Goal: Information Seeking & Learning: Check status

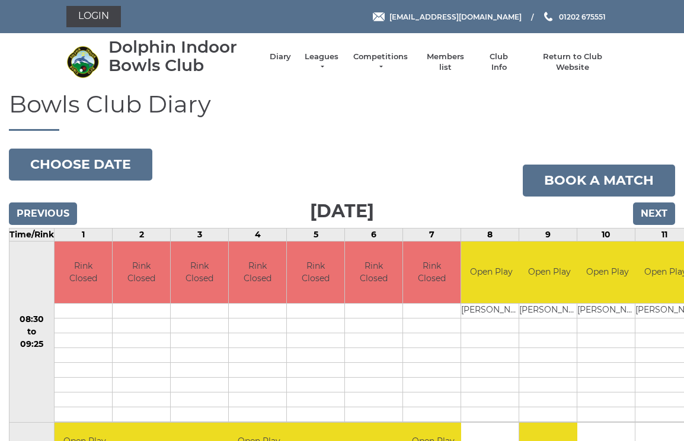
click at [339, 60] on link "Leagues" at bounding box center [321, 62] width 37 height 21
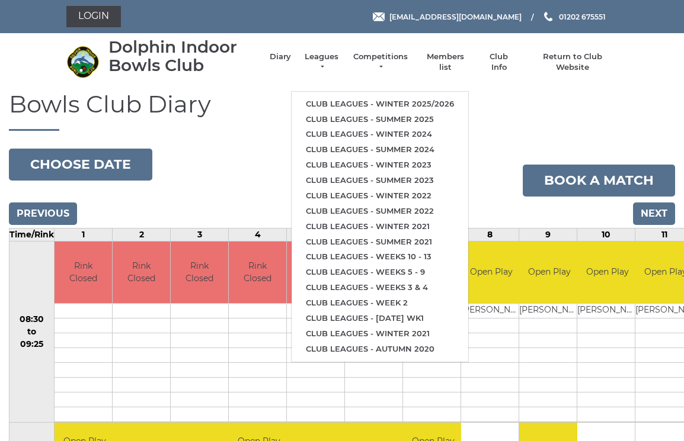
click at [421, 97] on link "Club leagues - Winter 2025/2026" at bounding box center [379, 104] width 177 height 15
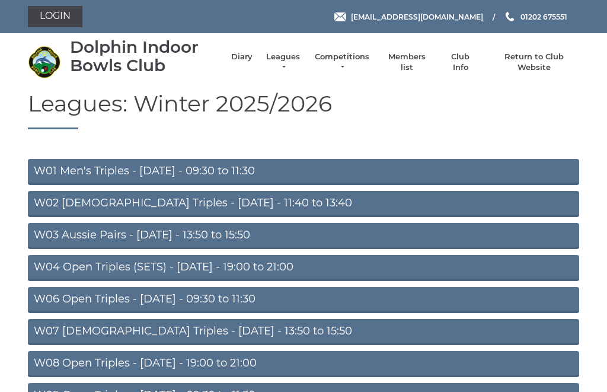
click at [168, 169] on link "W01 Men's Triples - [DATE] - 09:30 to 11:30" at bounding box center [303, 172] width 551 height 26
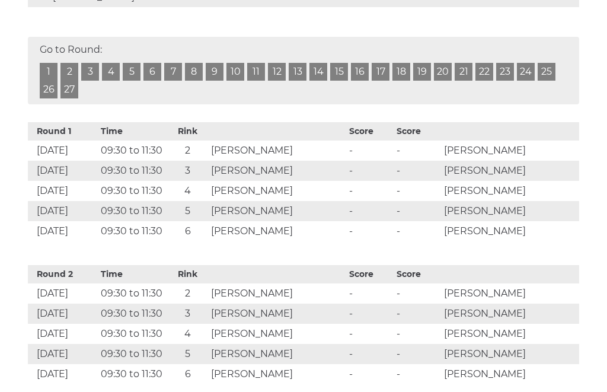
scroll to position [488, 0]
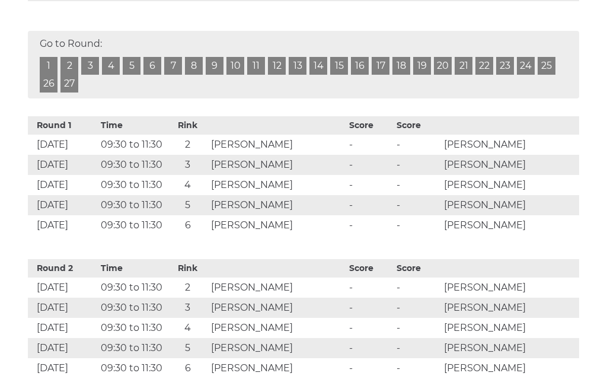
click at [237, 57] on link "10" at bounding box center [235, 66] width 18 height 18
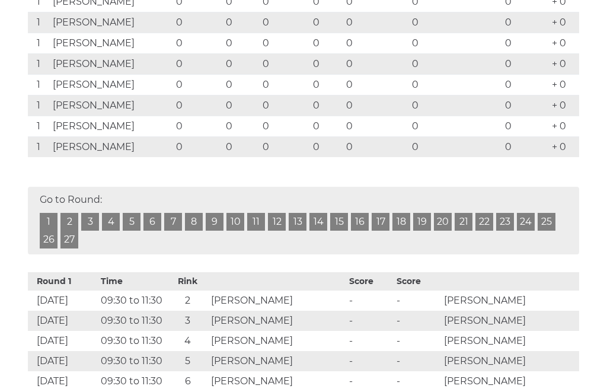
scroll to position [355, 0]
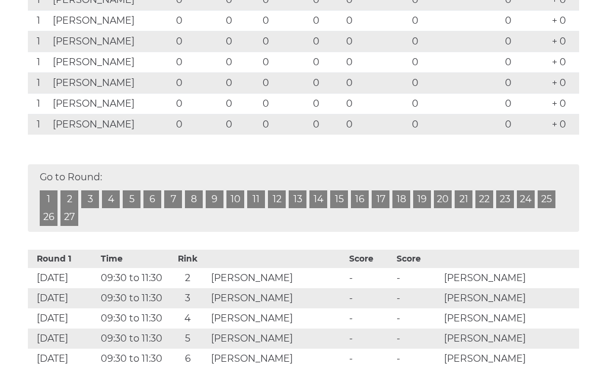
click at [421, 191] on link "19" at bounding box center [422, 200] width 18 height 18
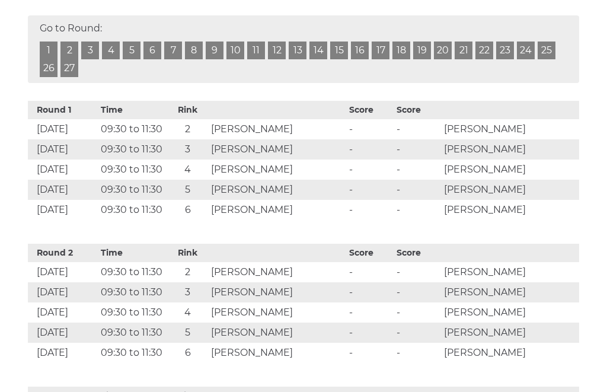
click at [420, 41] on link "19" at bounding box center [422, 50] width 18 height 18
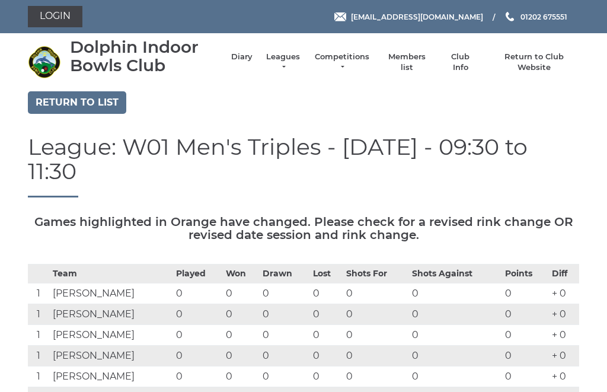
click at [101, 96] on link "Return to list" at bounding box center [77, 102] width 98 height 23
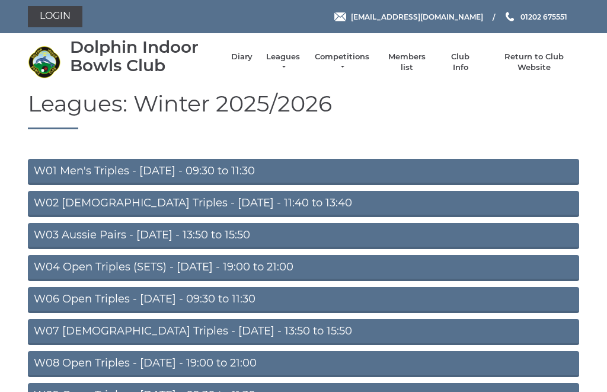
click at [97, 231] on link "W03 Aussie Pairs - Monday - 13:50 to 15:50" at bounding box center [303, 236] width 551 height 26
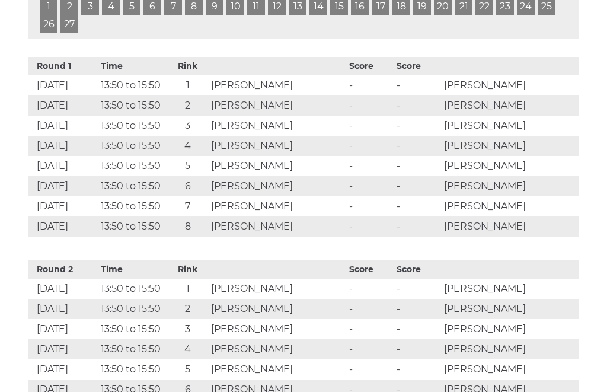
scroll to position [652, 0]
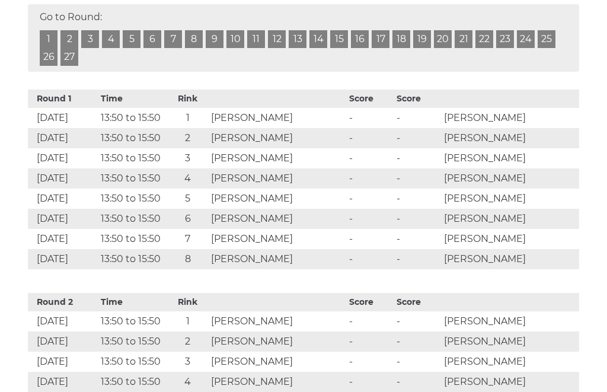
click at [239, 39] on link "10" at bounding box center [235, 39] width 18 height 18
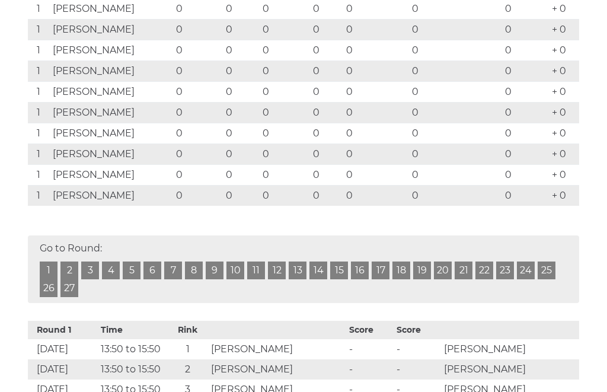
scroll to position [389, 0]
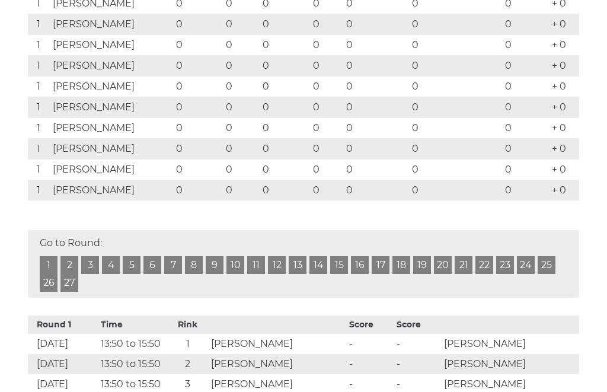
click at [380, 261] on link "17" at bounding box center [380, 266] width 18 height 18
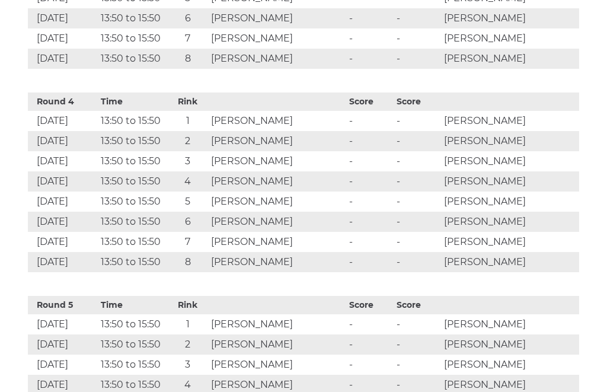
scroll to position [1202, 0]
